Goal: Book appointment/travel/reservation

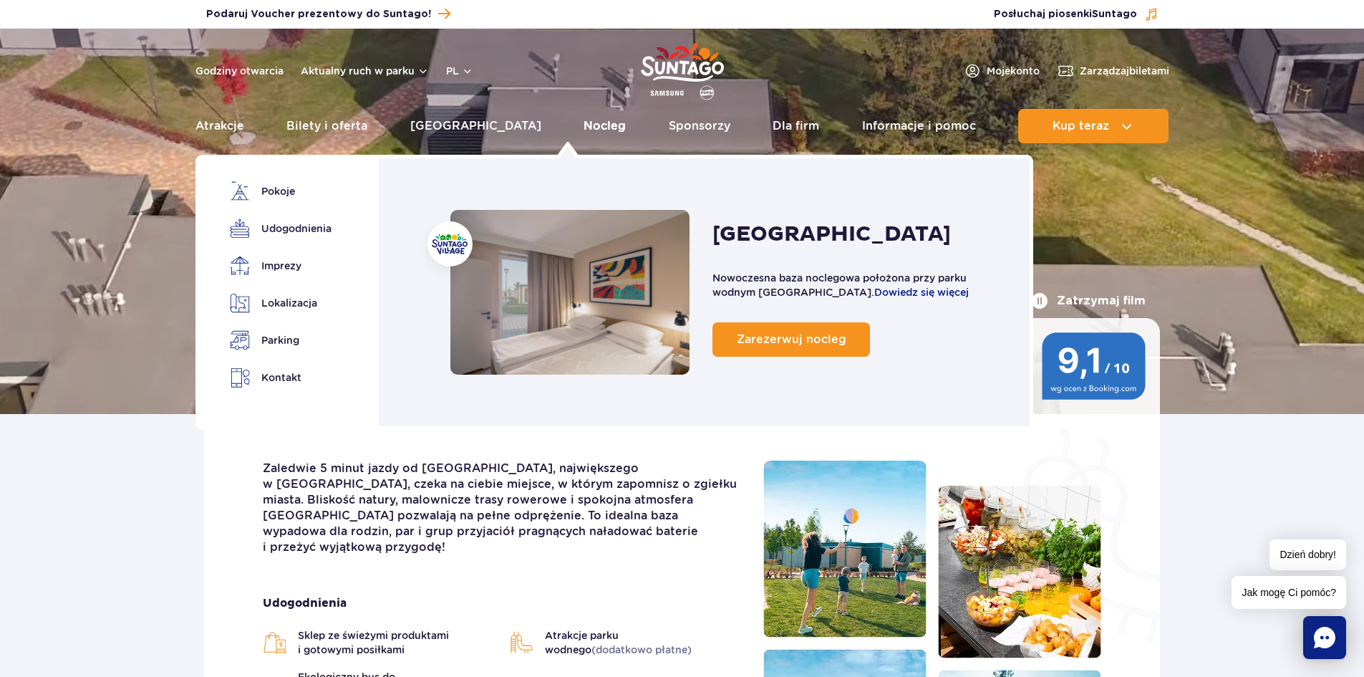
click at [584, 119] on link "Nocleg" at bounding box center [605, 126] width 42 height 34
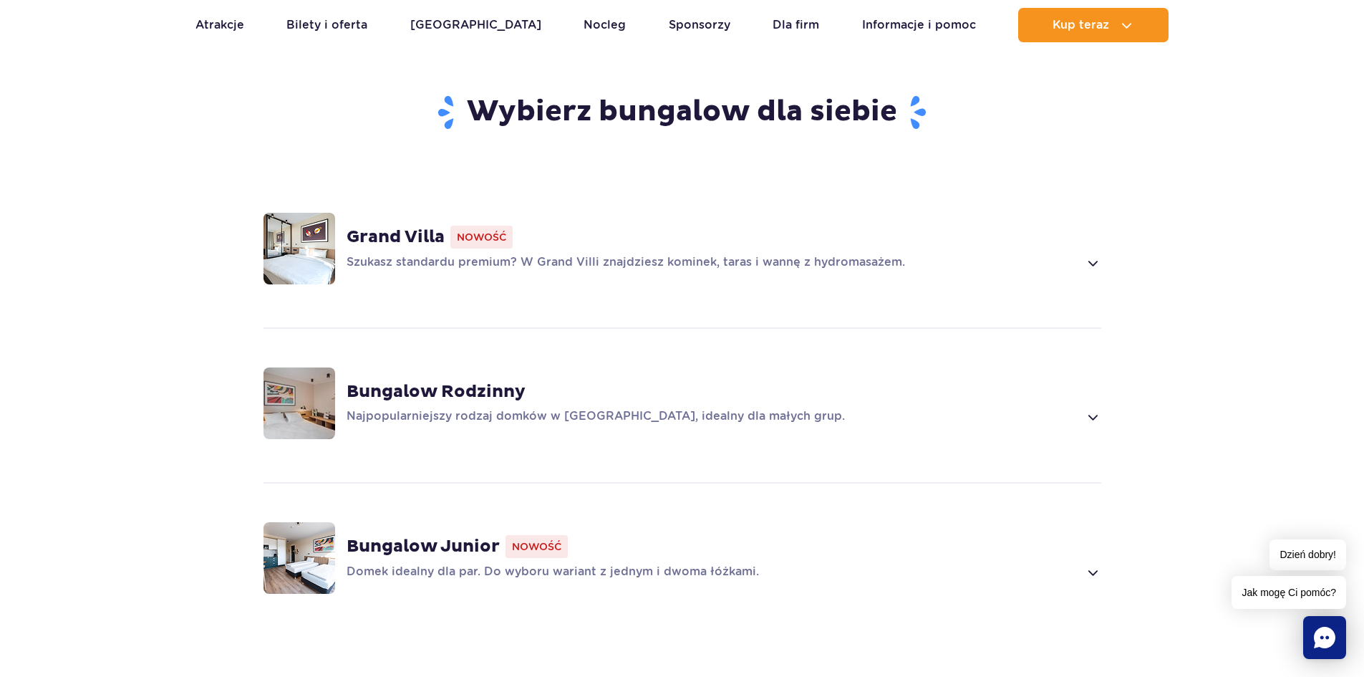
scroll to position [1146, 0]
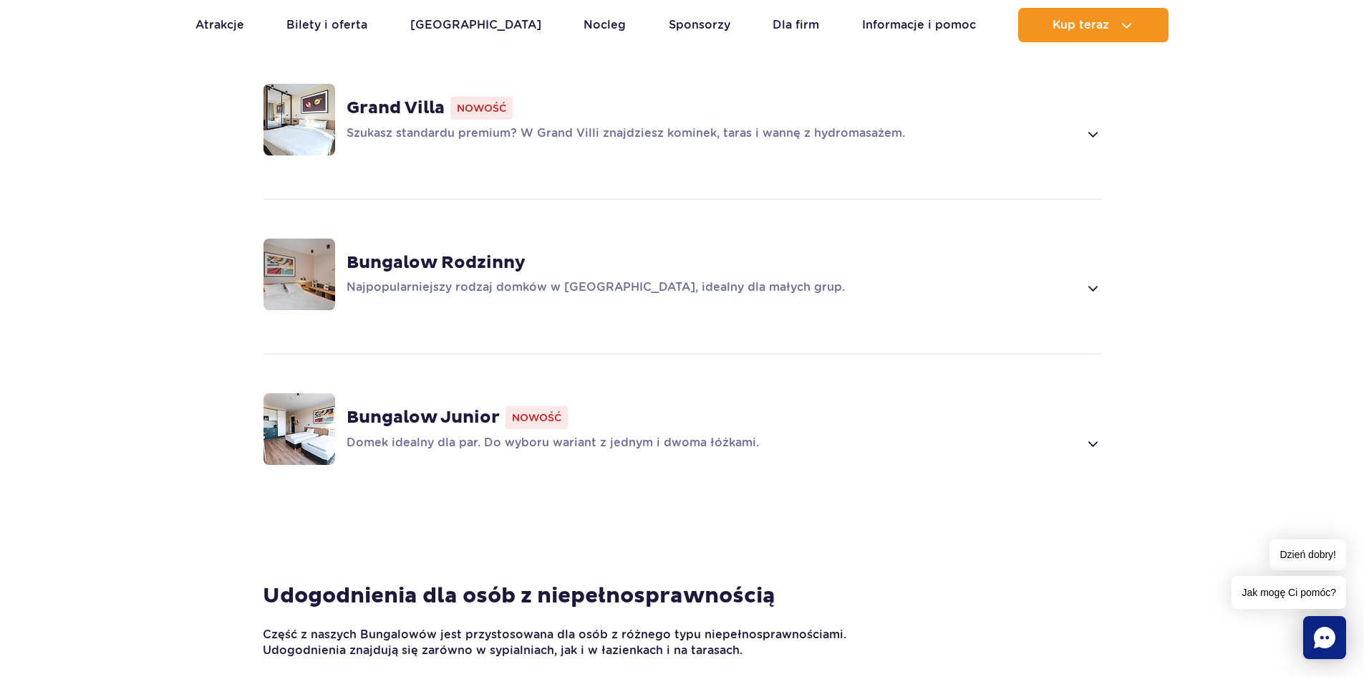
click at [469, 261] on strong "Bungalow Rodzinny" at bounding box center [436, 262] width 179 height 21
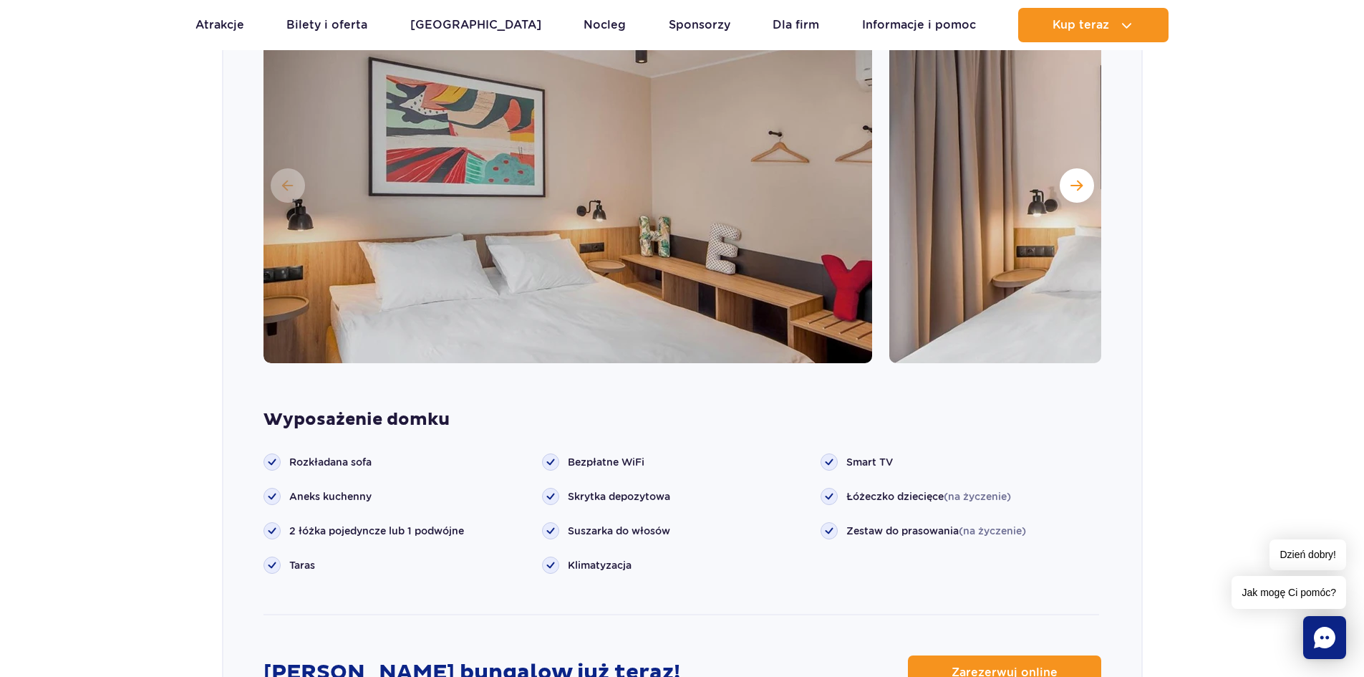
scroll to position [1636, 0]
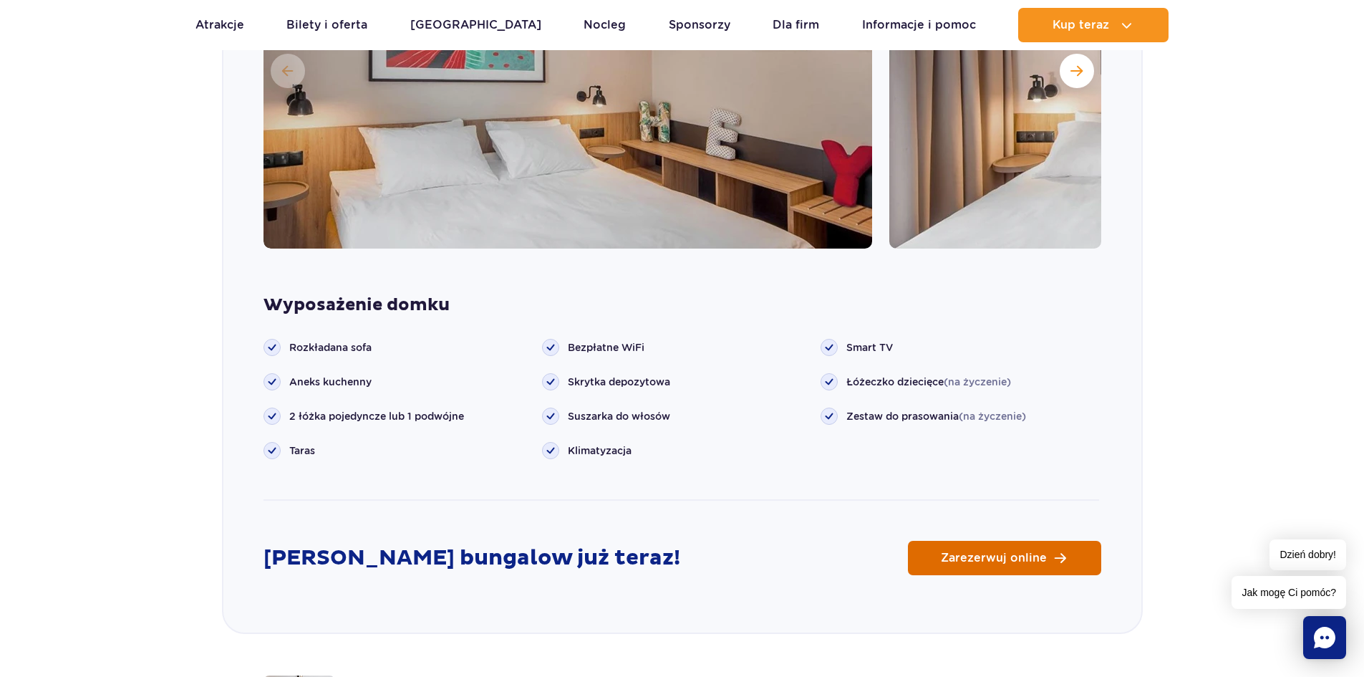
click at [1018, 546] on link "Zarezerwuj online" at bounding box center [1004, 558] width 193 height 34
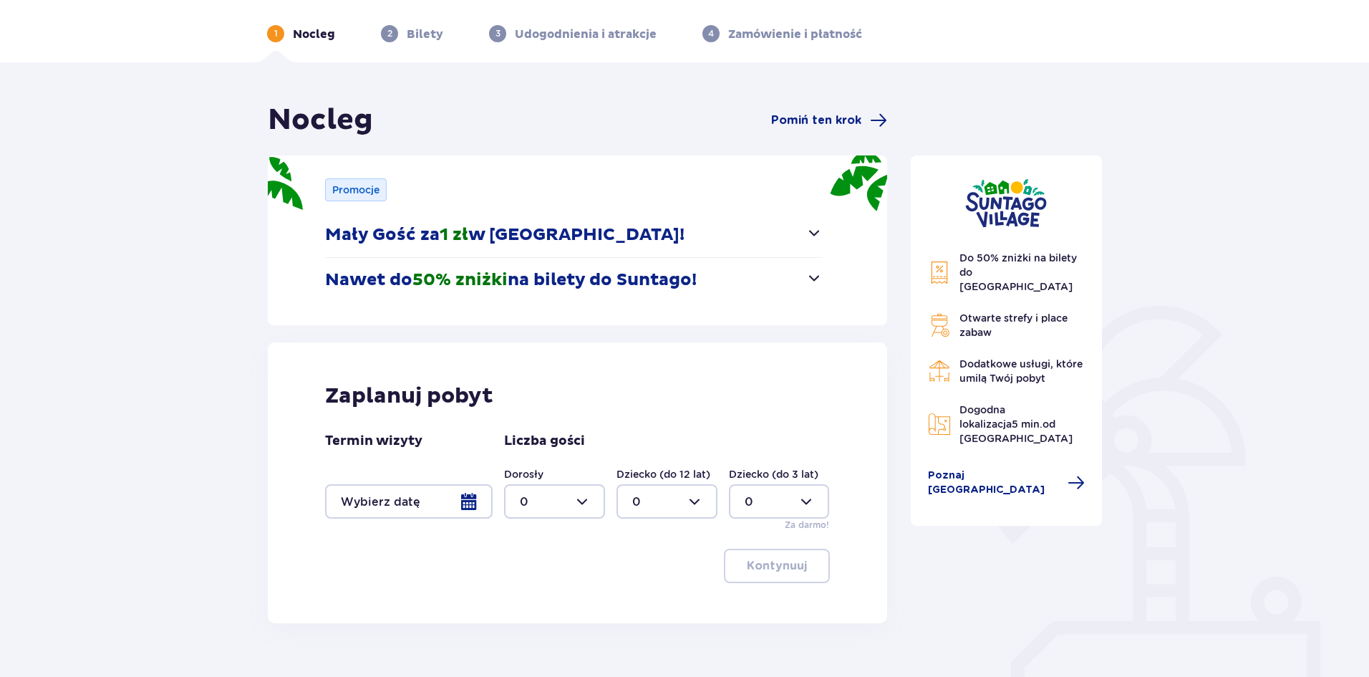
scroll to position [119, 0]
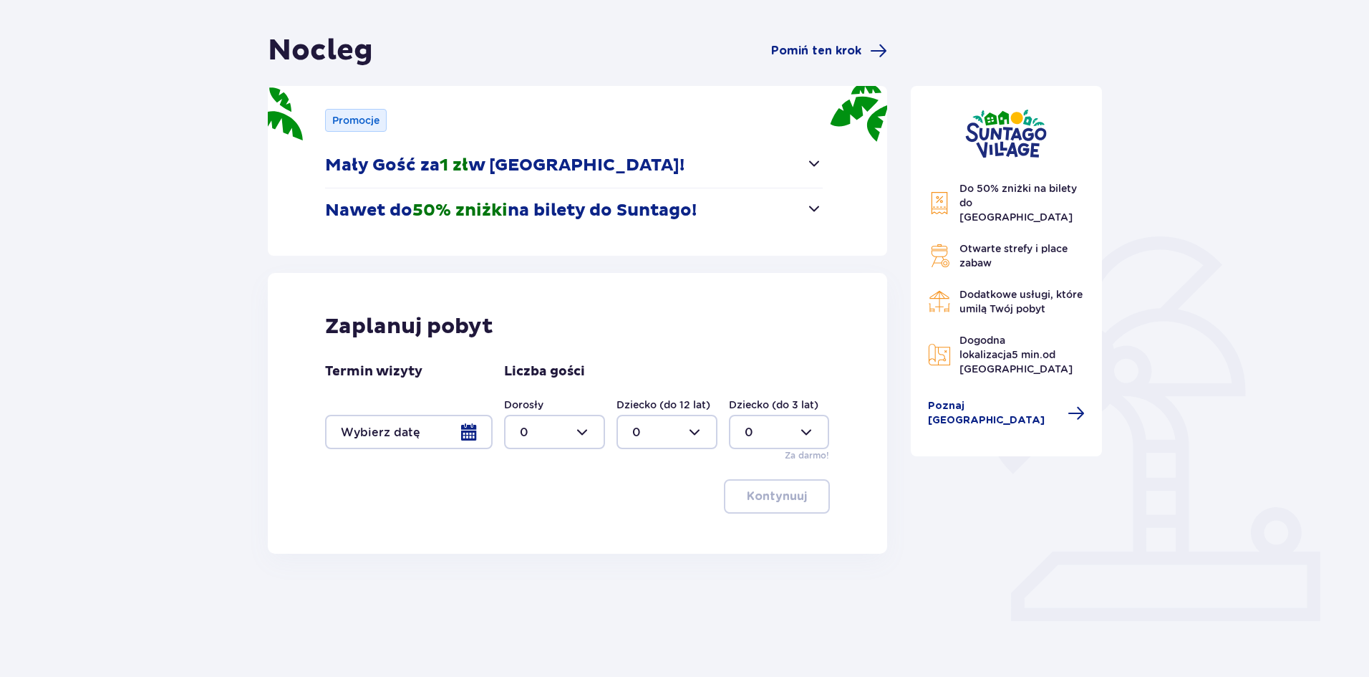
click at [481, 434] on div at bounding box center [409, 432] width 168 height 34
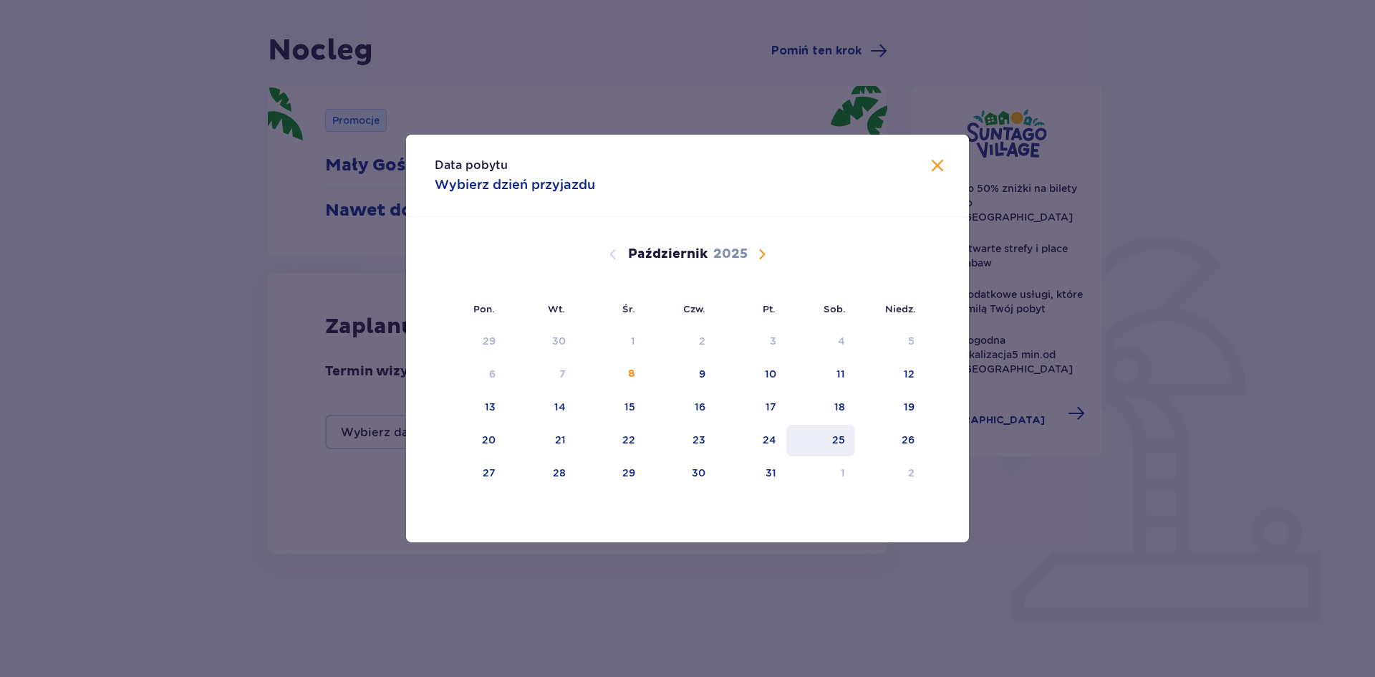
click at [845, 440] on div "25" at bounding box center [838, 440] width 13 height 14
click at [890, 440] on div "26" at bounding box center [889, 441] width 69 height 32
type input "25.10.25 - 26.10.25"
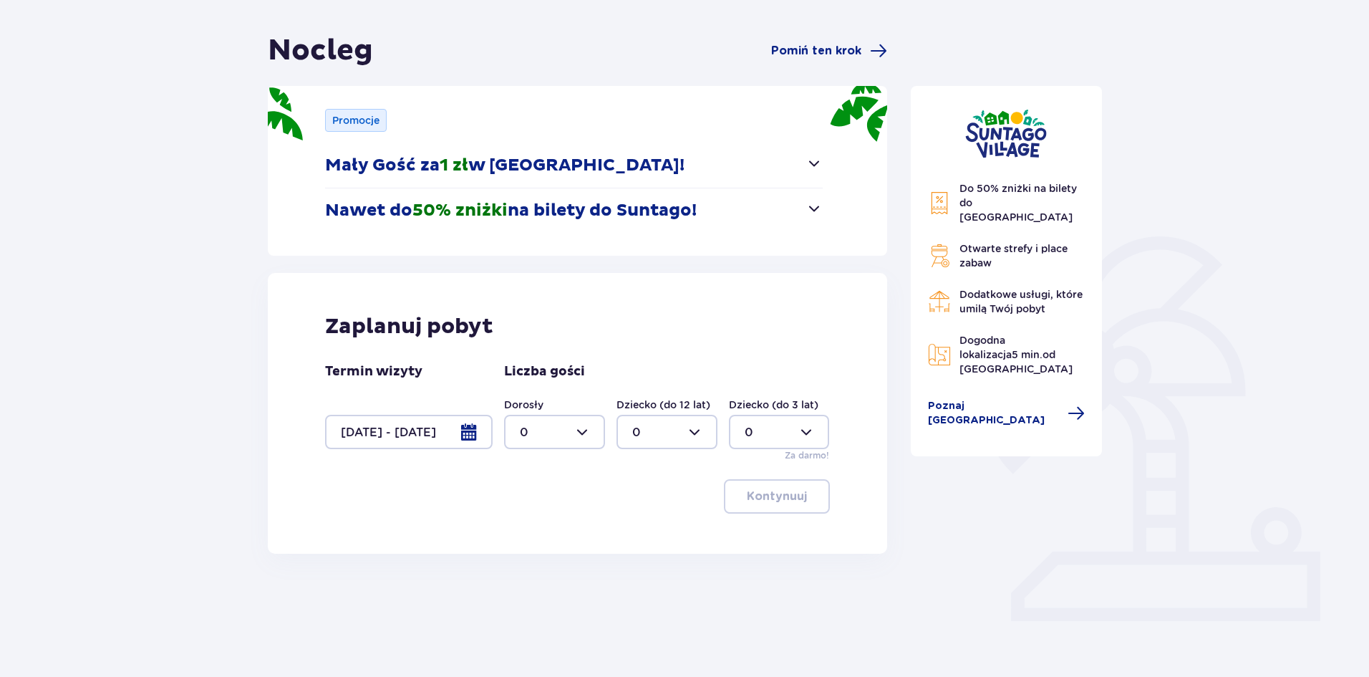
click at [574, 425] on div at bounding box center [554, 432] width 101 height 34
click at [552, 531] on div "2" at bounding box center [554, 536] width 69 height 16
type input "2"
click at [672, 428] on div at bounding box center [667, 432] width 101 height 34
click at [643, 507] on div "1" at bounding box center [666, 506] width 69 height 16
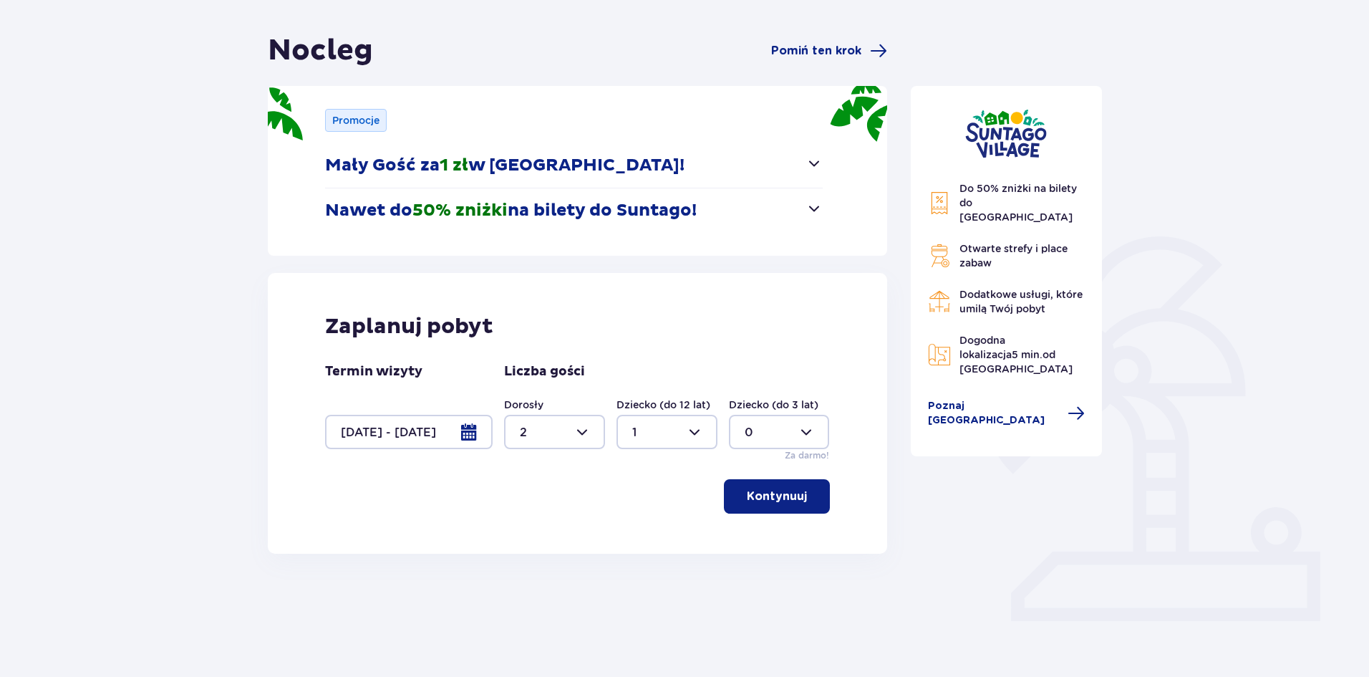
click at [669, 422] on div at bounding box center [667, 432] width 101 height 34
click at [642, 533] on div "2" at bounding box center [666, 536] width 69 height 16
type input "2"
click at [809, 506] on button "Kontynuuj" at bounding box center [777, 496] width 106 height 34
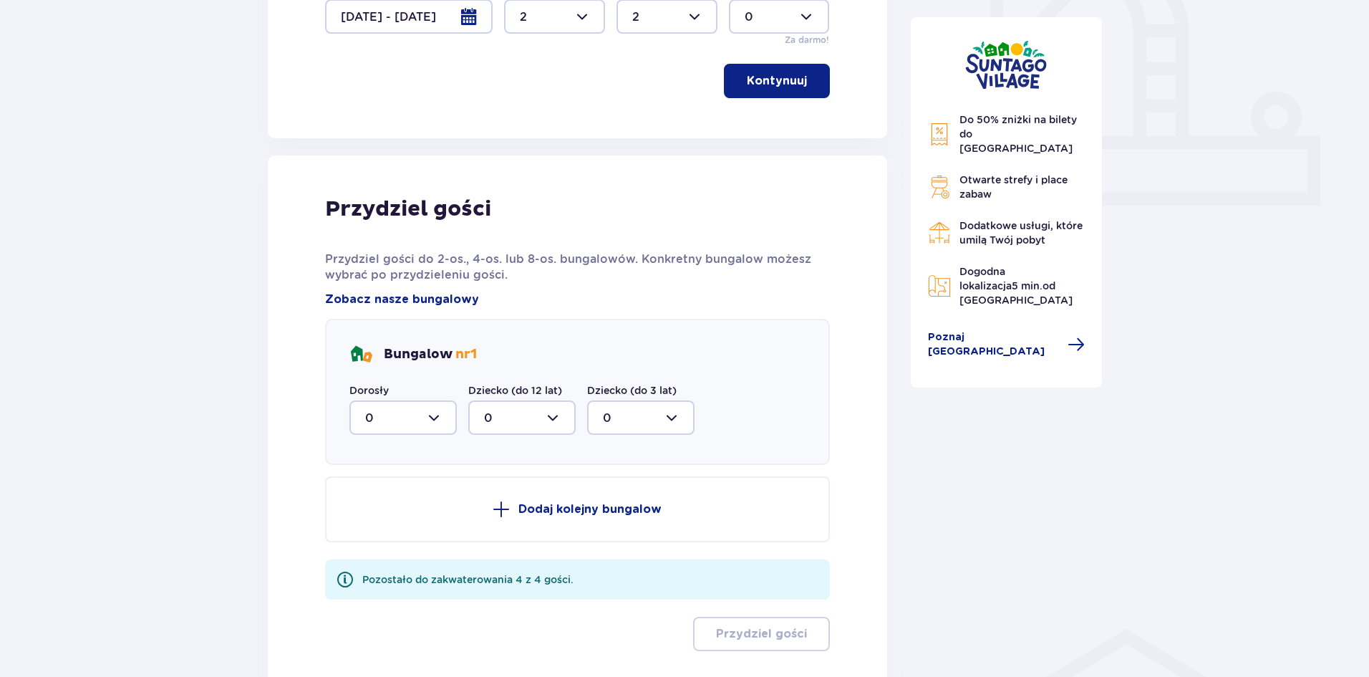
scroll to position [635, 0]
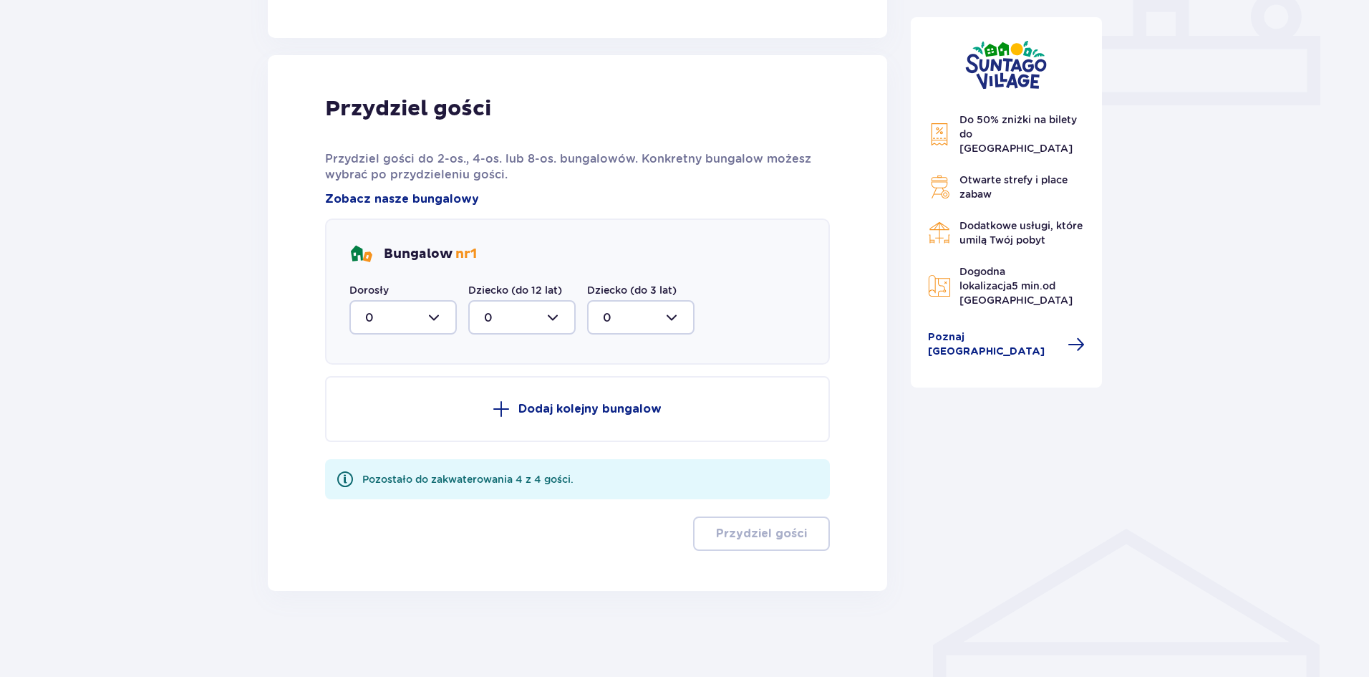
click at [438, 317] on div at bounding box center [403, 317] width 107 height 34
drag, startPoint x: 400, startPoint y: 425, endPoint x: 405, endPoint y: 418, distance: 9.3
click at [400, 425] on div "2" at bounding box center [403, 421] width 76 height 16
type input "2"
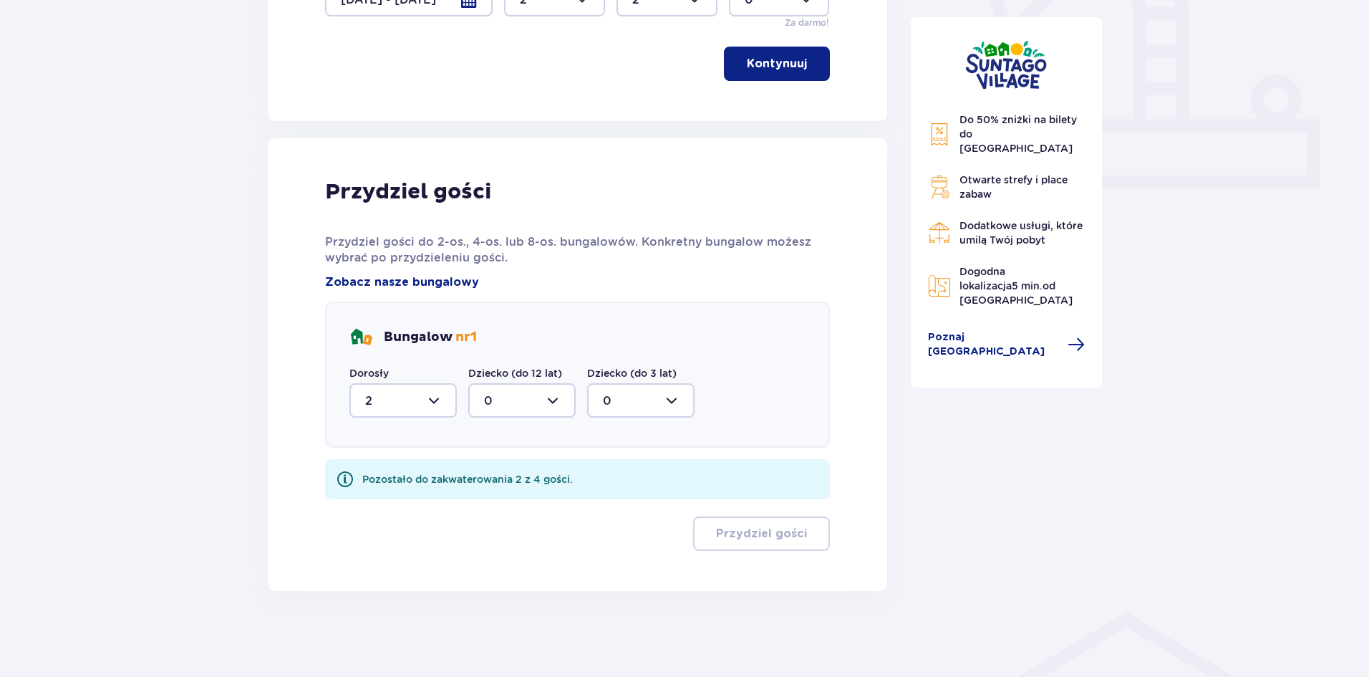
scroll to position [551, 0]
click at [539, 407] on div at bounding box center [521, 400] width 107 height 34
click at [499, 503] on div "2" at bounding box center [522, 504] width 76 height 16
type input "2"
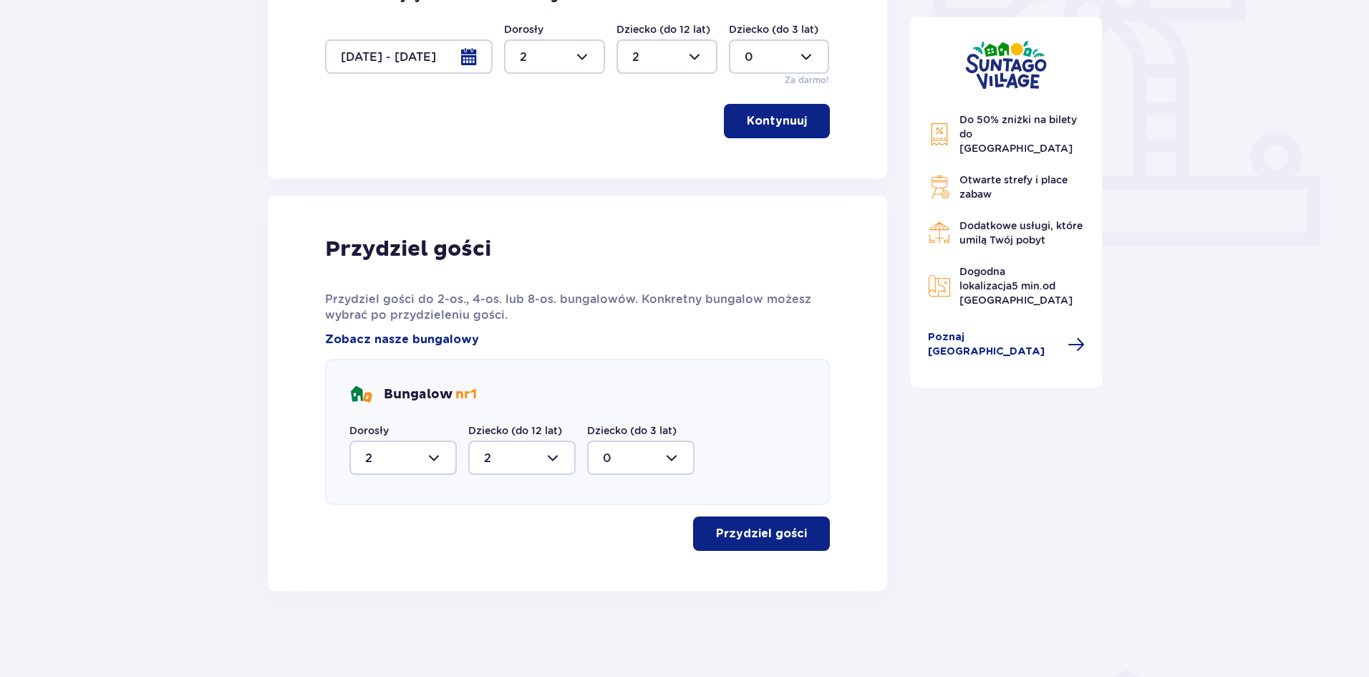
click at [809, 540] on span "button" at bounding box center [809, 533] width 17 height 17
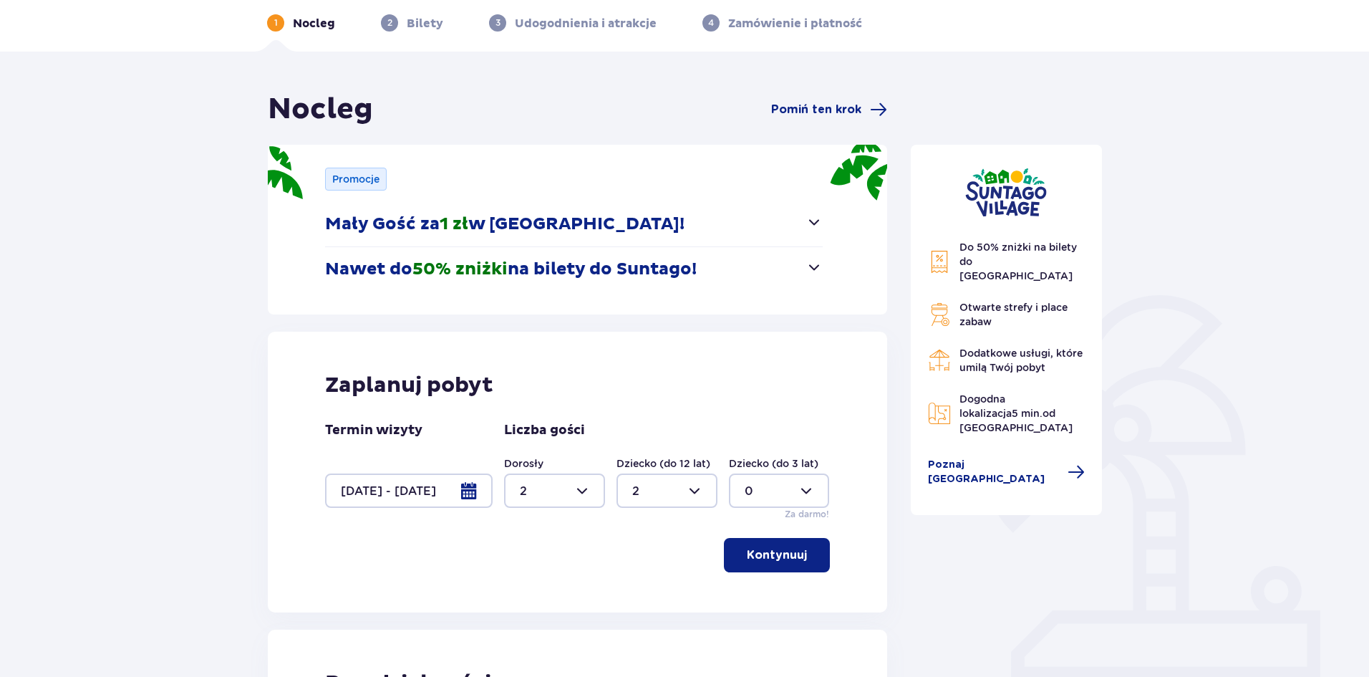
scroll to position [0, 0]
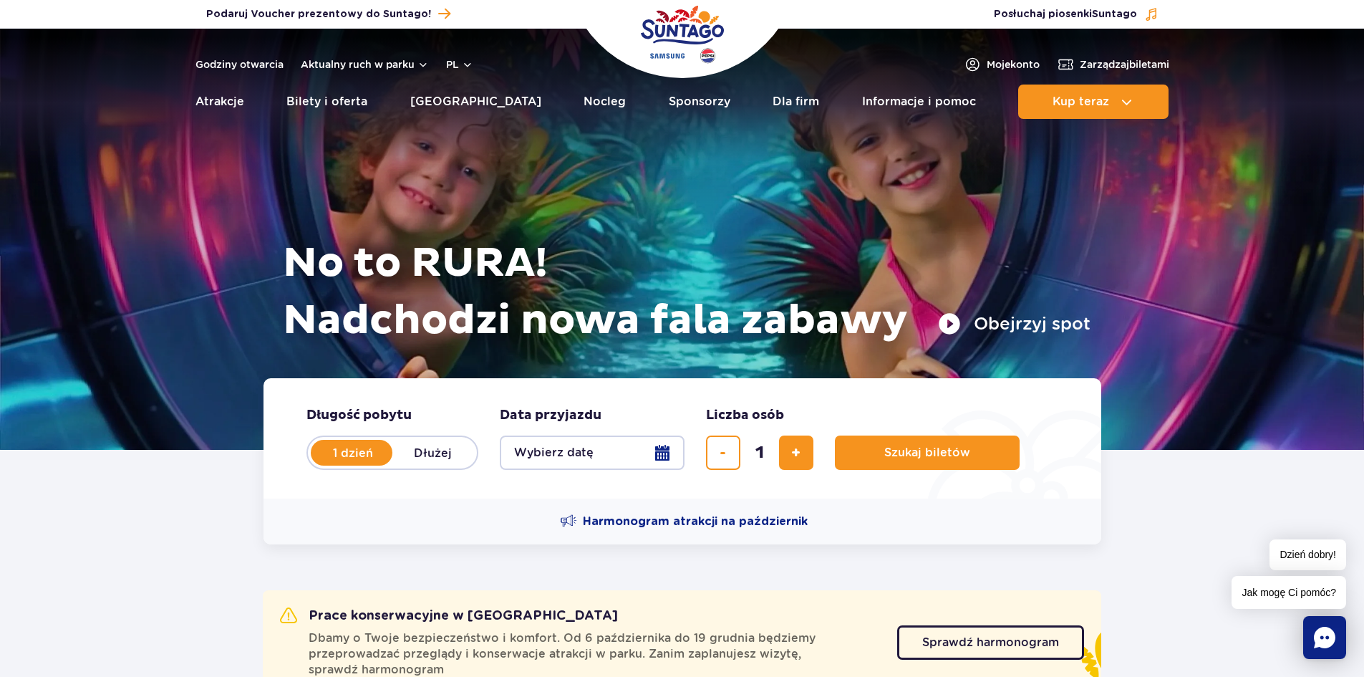
click at [694, 29] on img "Park of Poland" at bounding box center [682, 34] width 83 height 66
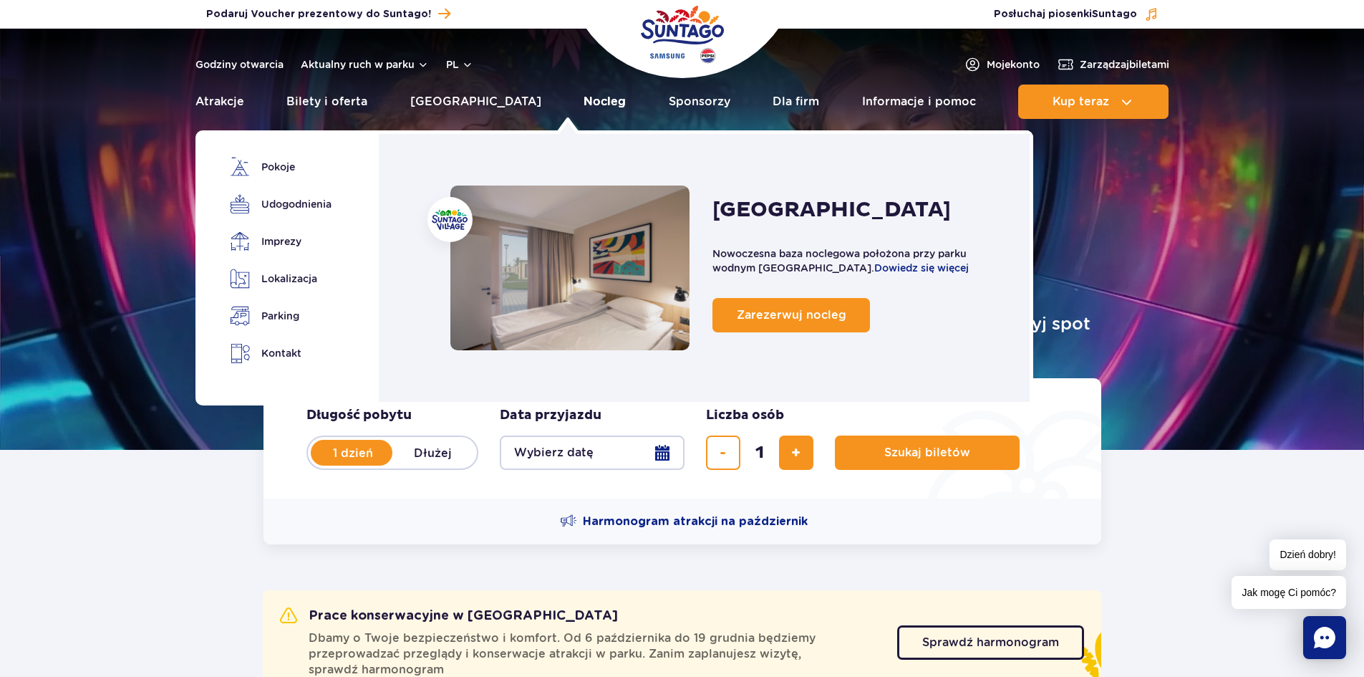
click at [584, 105] on link "Nocleg" at bounding box center [605, 102] width 42 height 34
